Goal: Task Accomplishment & Management: Use online tool/utility

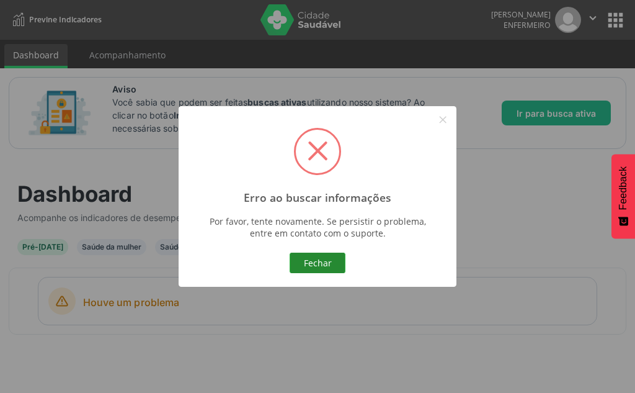
click at [326, 261] on button "Fechar" at bounding box center [318, 262] width 56 height 21
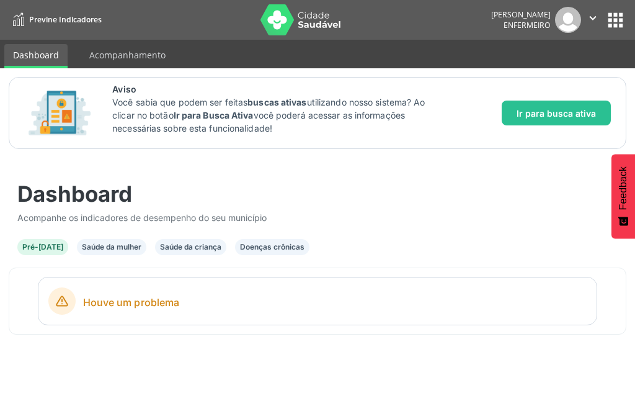
click at [102, 251] on div "Saúde da mulher" at bounding box center [112, 246] width 60 height 11
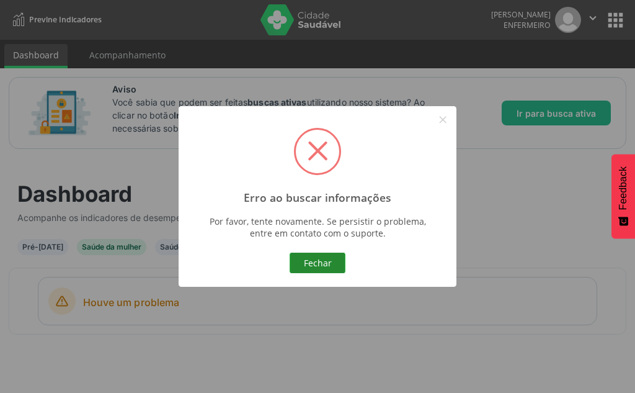
click at [334, 273] on div "Erro ao buscar informações × Por favor, tente novamente. Se persistir o problem…" at bounding box center [318, 196] width 278 height 181
click at [326, 262] on button "Fechar" at bounding box center [318, 262] width 56 height 21
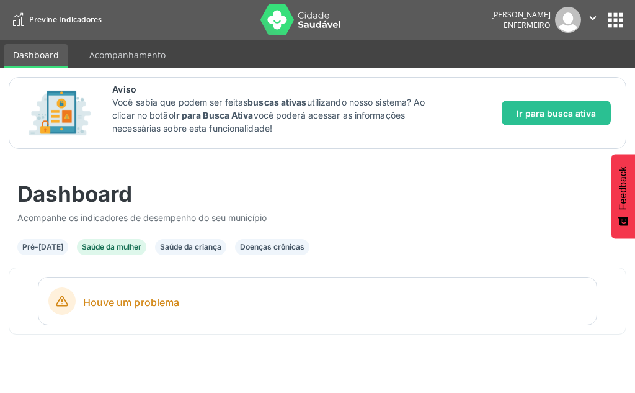
click at [207, 249] on div "Saúde da criança" at bounding box center [190, 246] width 61 height 11
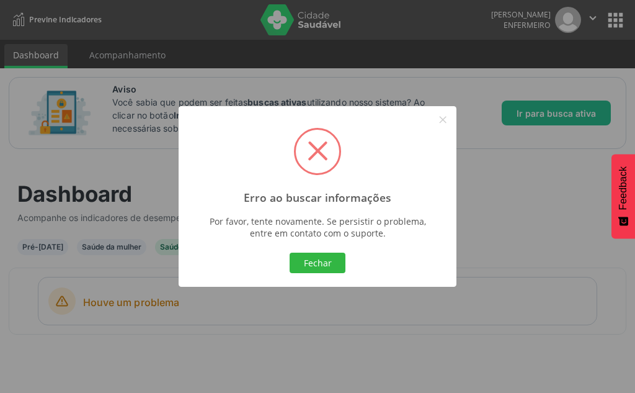
click at [307, 254] on button "Fechar" at bounding box center [318, 262] width 56 height 21
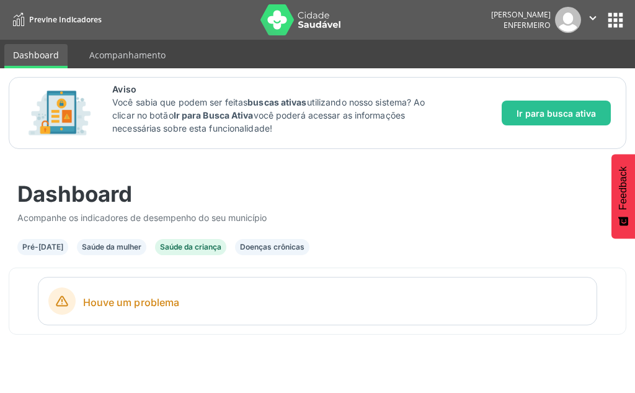
click at [267, 239] on div "Doenças crônicas" at bounding box center [272, 247] width 74 height 16
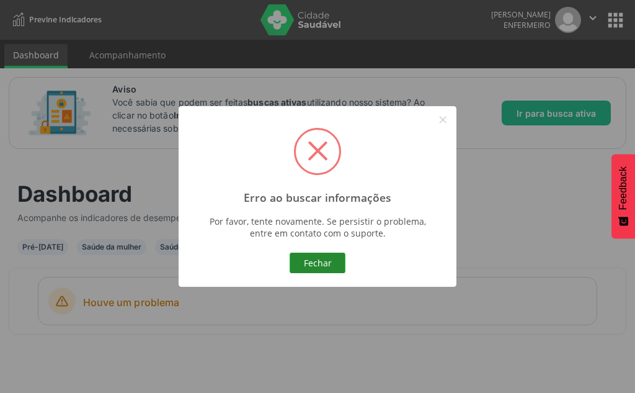
click at [325, 253] on button "Fechar" at bounding box center [318, 262] width 56 height 21
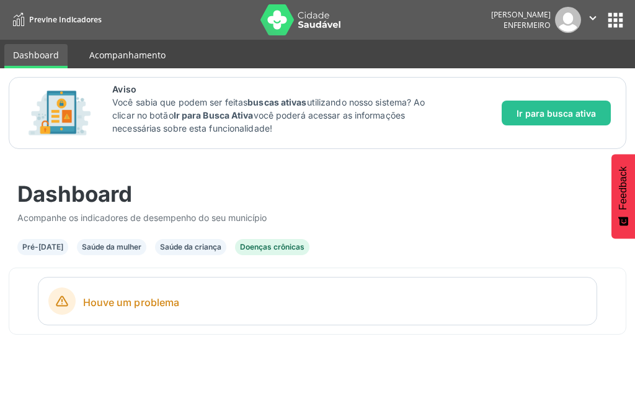
click at [120, 61] on link "Acompanhamento" at bounding box center [128, 55] width 94 height 22
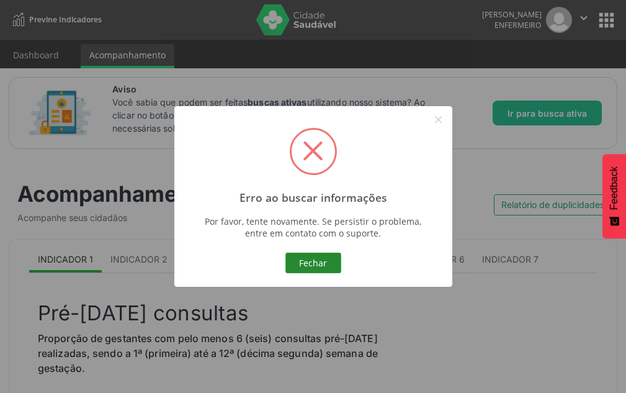
click at [302, 259] on button "Fechar" at bounding box center [313, 262] width 56 height 21
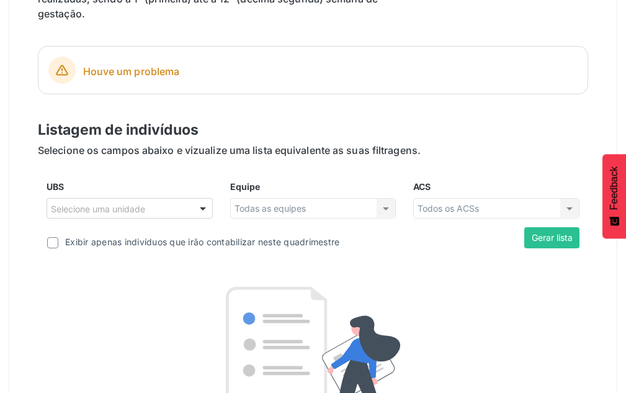
scroll to position [372, 0]
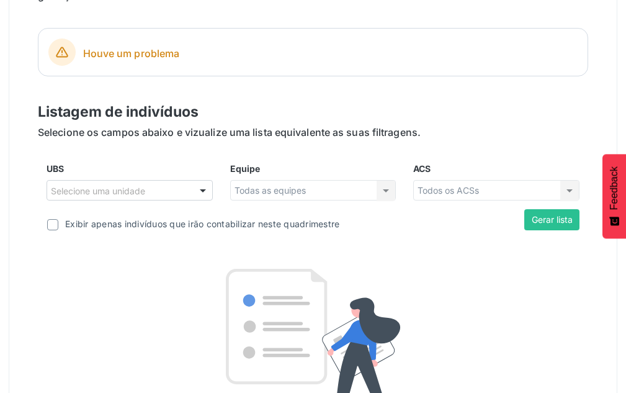
click at [171, 190] on div "Selecione uma unidade" at bounding box center [130, 190] width 166 height 21
click at [207, 191] on div at bounding box center [203, 191] width 19 height 21
click at [252, 189] on div "Todas as equipes Todas as equipes Nenhum resultado encontrado para: " " Não há …" at bounding box center [313, 190] width 166 height 21
click at [184, 192] on div at bounding box center [130, 190] width 166 height 21
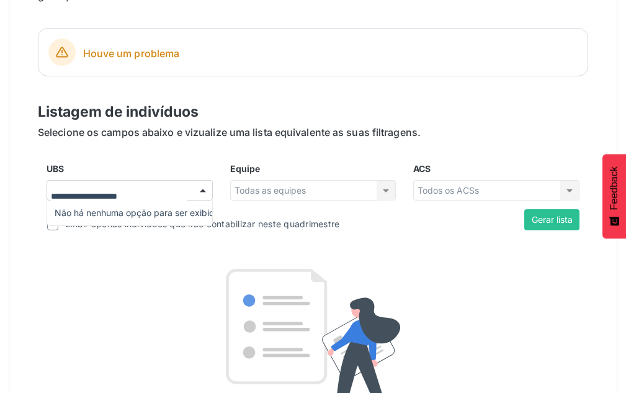
click at [176, 152] on div "Listagem de indivíduos Selecione os campos abaixo e vizualize uma lista equival…" at bounding box center [313, 292] width 550 height 382
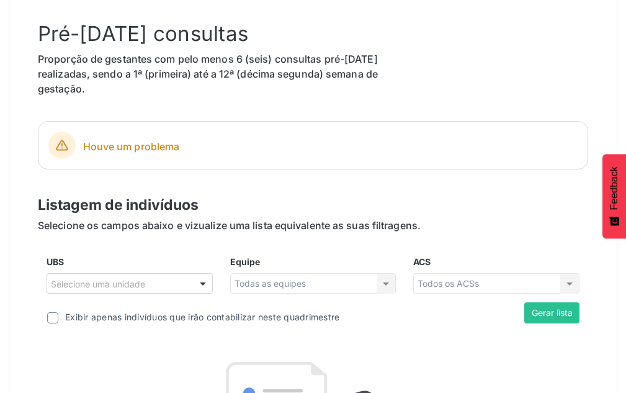
scroll to position [511, 0]
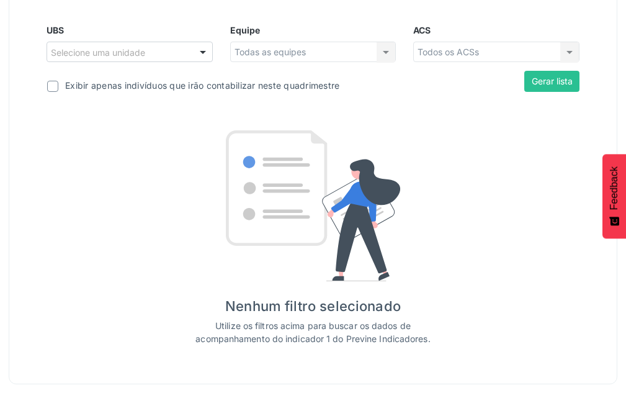
click at [148, 42] on div "Selecione uma unidade" at bounding box center [130, 52] width 166 height 21
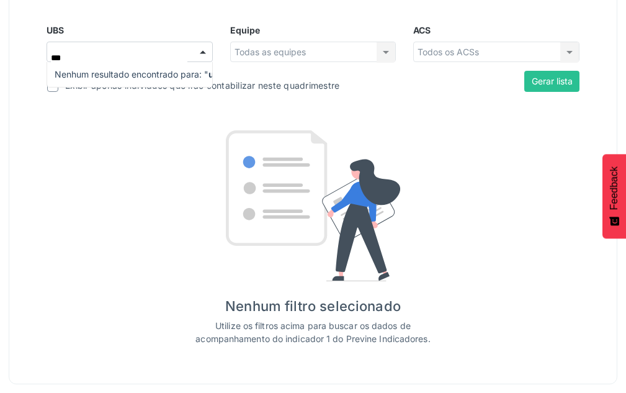
click at [171, 55] on input "***" at bounding box center [119, 58] width 136 height 25
type input "***"
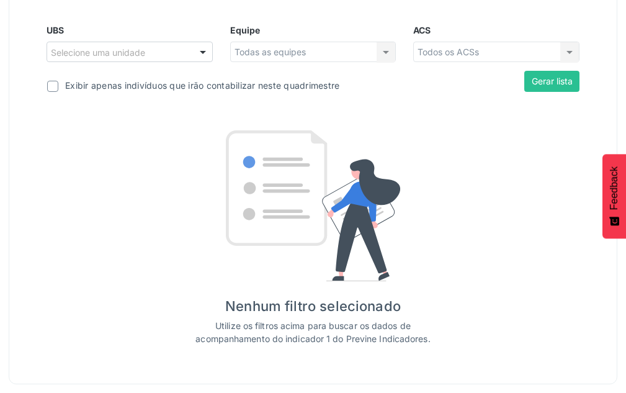
click at [164, 151] on div "Nenhum filtro selecionado Utilize os filtros acima para buscar os dados de acom…" at bounding box center [313, 237] width 491 height 215
click at [205, 51] on div at bounding box center [203, 52] width 19 height 21
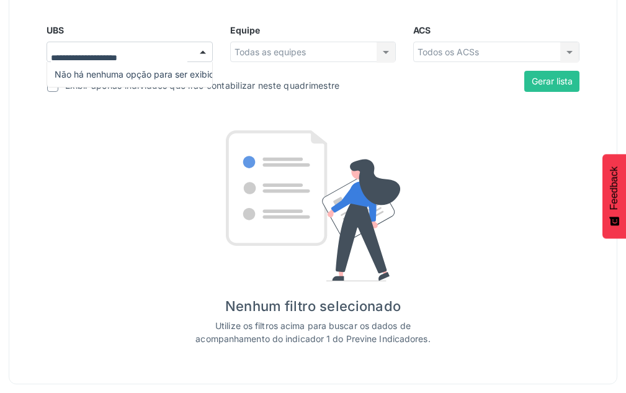
click at [205, 51] on div at bounding box center [203, 52] width 19 height 21
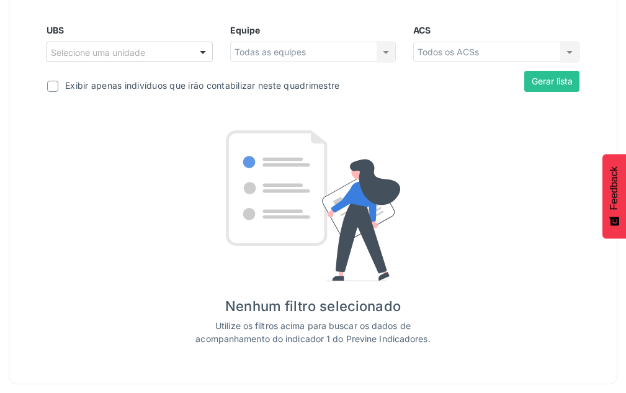
click at [204, 24] on div "UBS Selecione uma unidade Nenhum resultado encontrado para: " " Não há nenhuma …" at bounding box center [130, 48] width 184 height 48
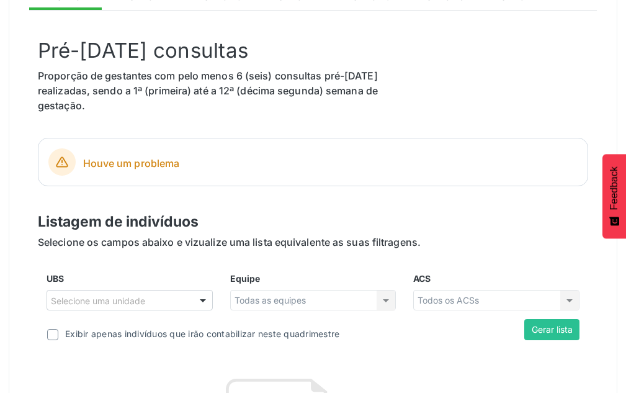
click at [183, 155] on div "Houve um problema" at bounding box center [330, 161] width 494 height 27
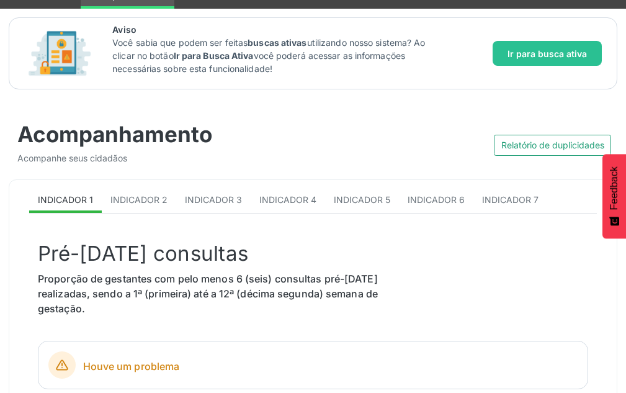
scroll to position [14, 0]
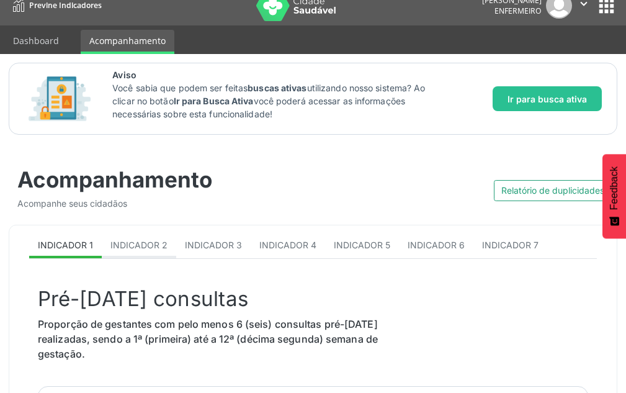
click at [152, 254] on link "Indicador 2" at bounding box center [139, 246] width 74 height 24
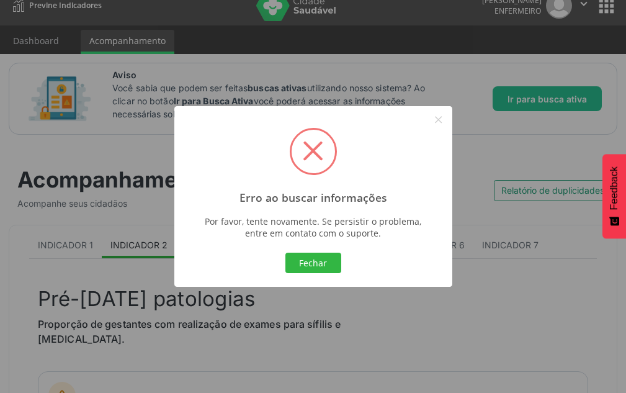
scroll to position [76, 0]
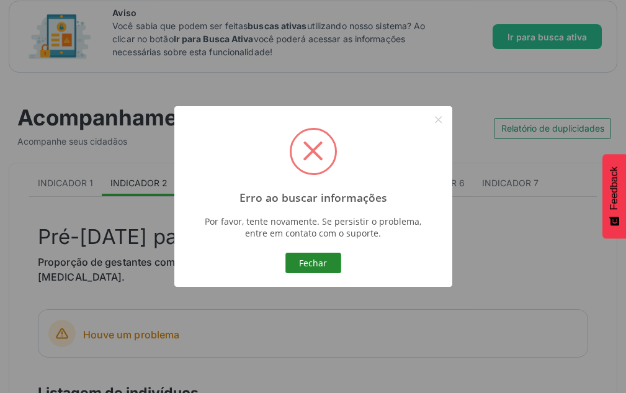
click at [319, 261] on button "Fechar" at bounding box center [313, 262] width 56 height 21
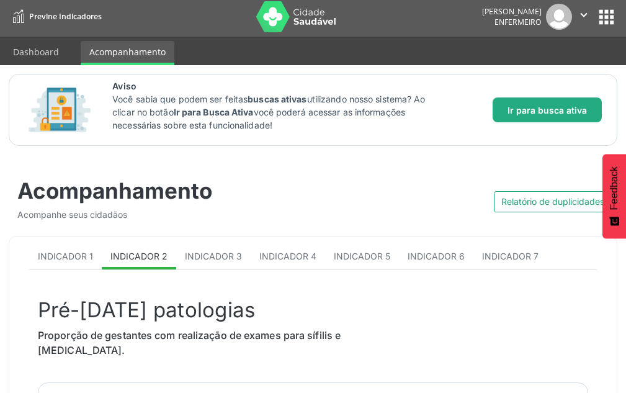
scroll to position [0, 0]
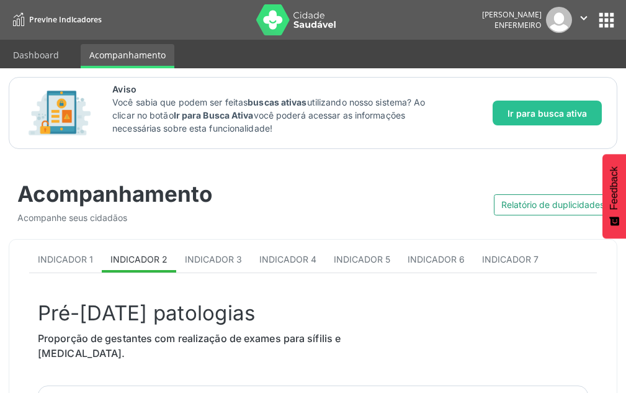
click at [595, 22] on button "apps" at bounding box center [606, 20] width 22 height 22
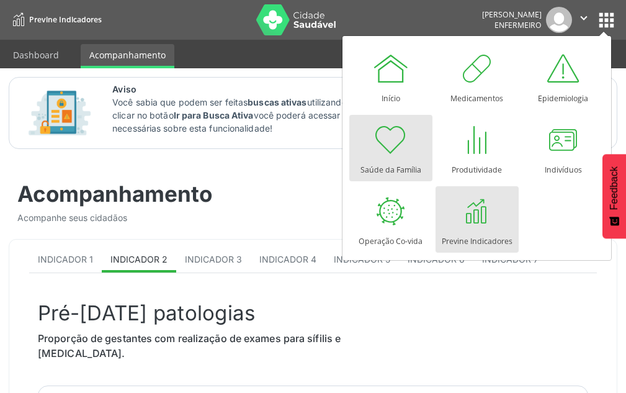
click at [380, 127] on div at bounding box center [390, 139] width 37 height 37
